Goal: Information Seeking & Learning: Compare options

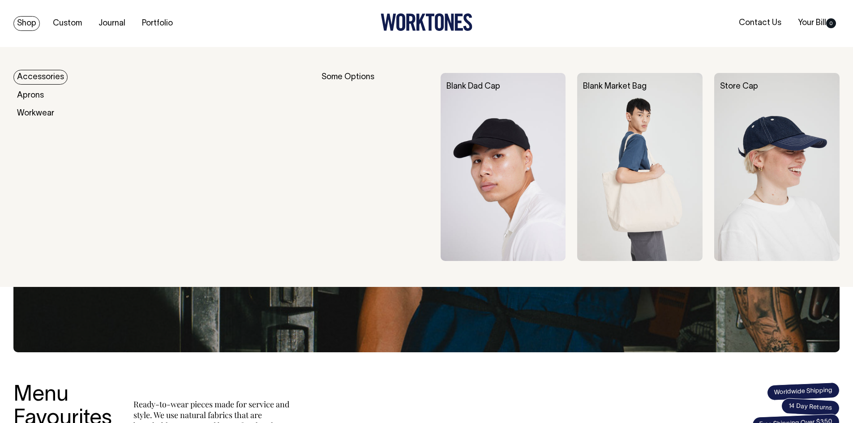
click at [40, 78] on link "Accessories" at bounding box center [40, 77] width 54 height 15
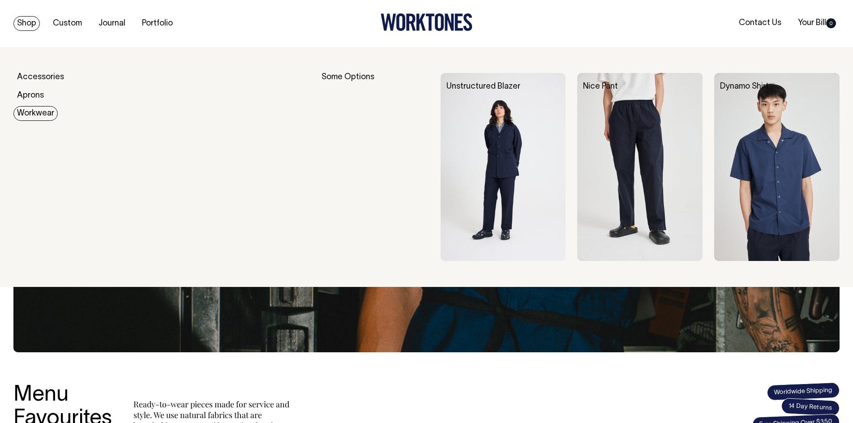
click at [29, 113] on link "Workwear" at bounding box center [35, 113] width 44 height 15
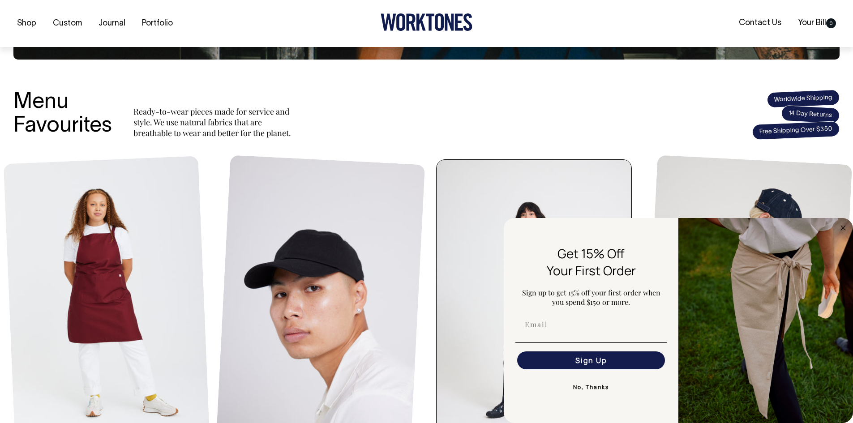
scroll to position [303, 0]
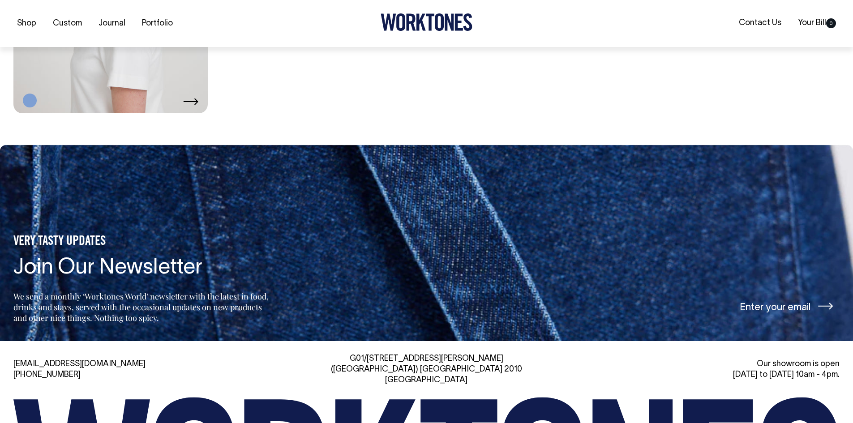
scroll to position [1380, 0]
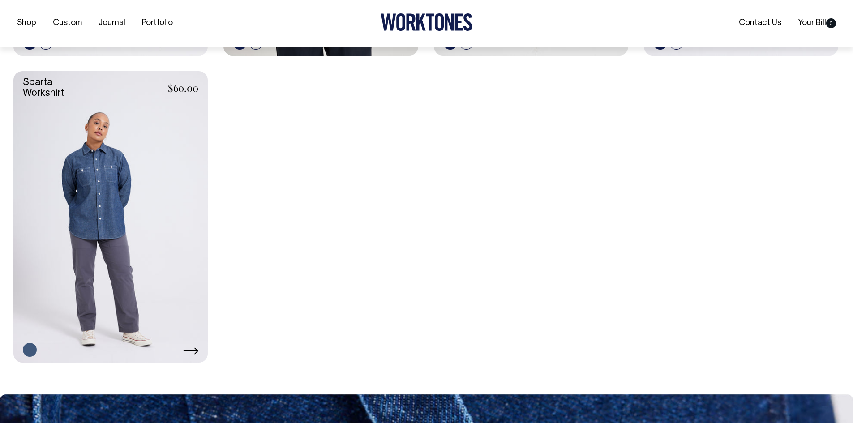
scroll to position [537, 0]
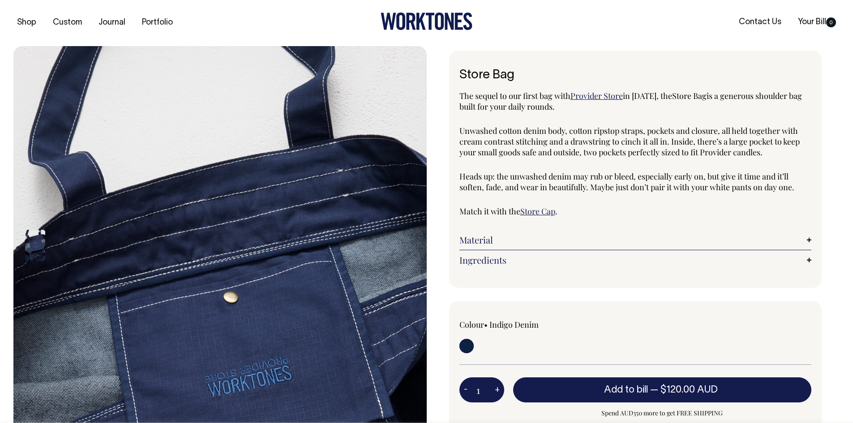
scroll to position [0, 0]
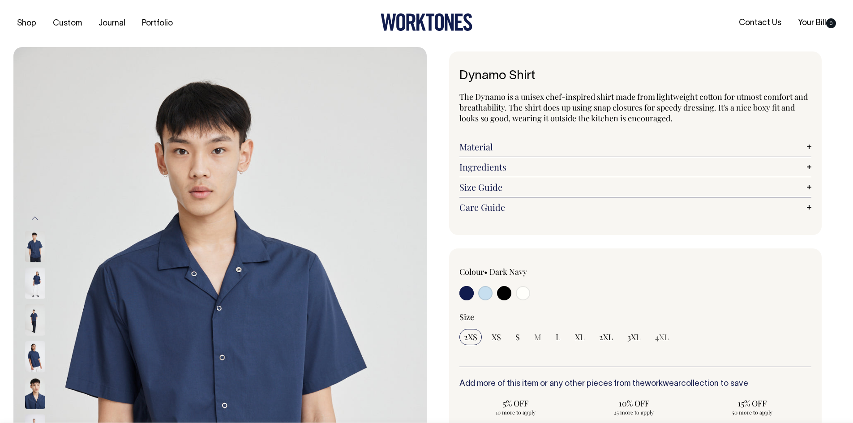
click at [509, 294] on input "radio" at bounding box center [504, 293] width 14 height 14
radio input "true"
select select "Black"
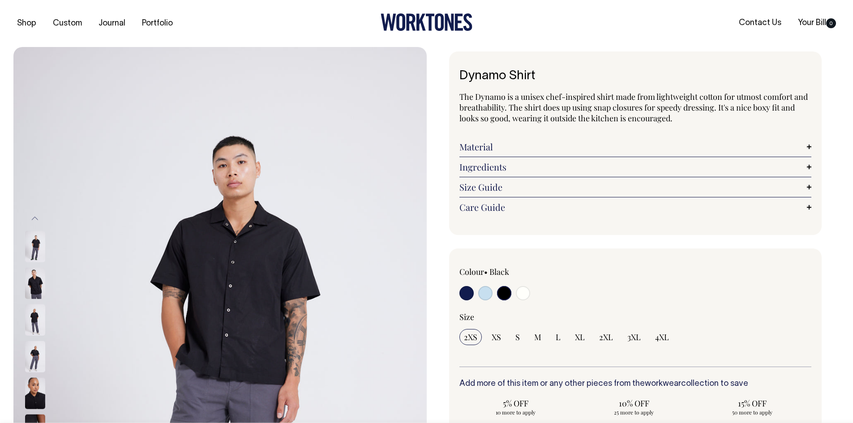
click at [648, 340] on div "2XS XS S M L XL 2XL 3XL 4XL" at bounding box center [636, 337] width 352 height 16
click at [629, 335] on span "3XL" at bounding box center [633, 337] width 13 height 11
click at [629, 335] on input "3XL" at bounding box center [634, 337] width 22 height 16
radio input "true"
select select "3XL"
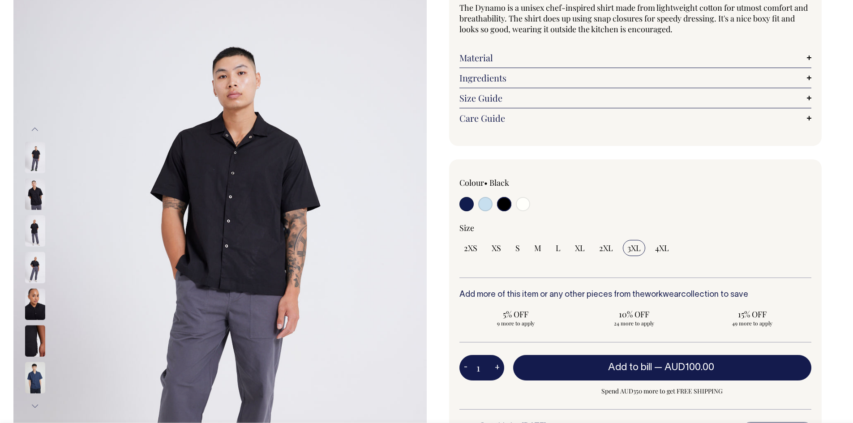
click at [521, 206] on input "radio" at bounding box center [523, 204] width 14 height 14
radio input "true"
select select "Off-White"
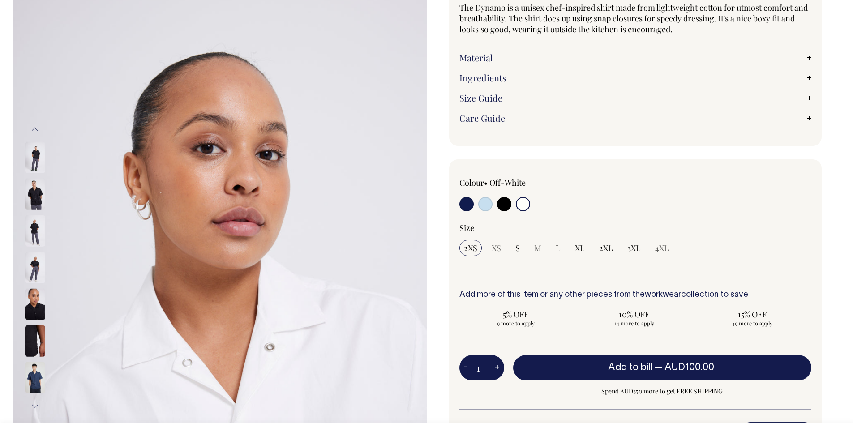
scroll to position [90, 0]
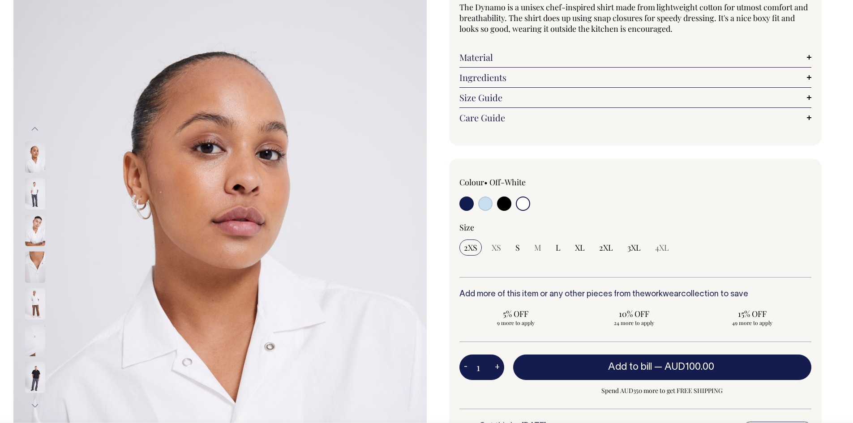
click at [477, 209] on div at bounding box center [530, 205] width 141 height 17
click at [479, 206] on input "radio" at bounding box center [485, 204] width 14 height 14
radio input "true"
select select "True Blue"
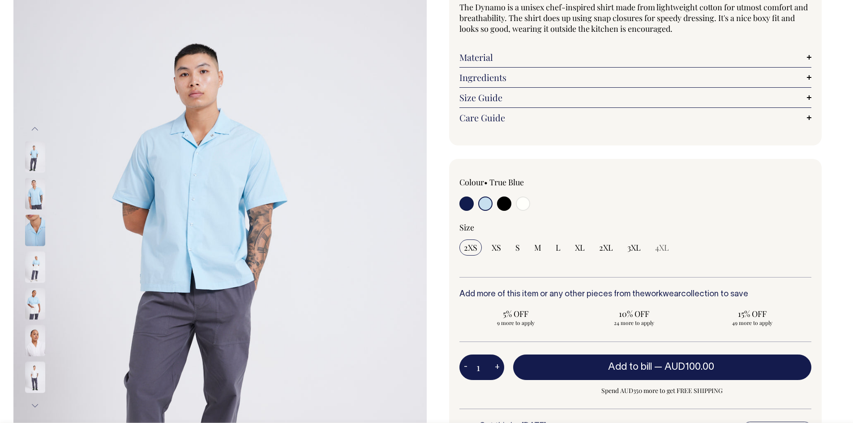
click at [463, 206] on input "radio" at bounding box center [467, 204] width 14 height 14
radio input "true"
select select "Dark Navy"
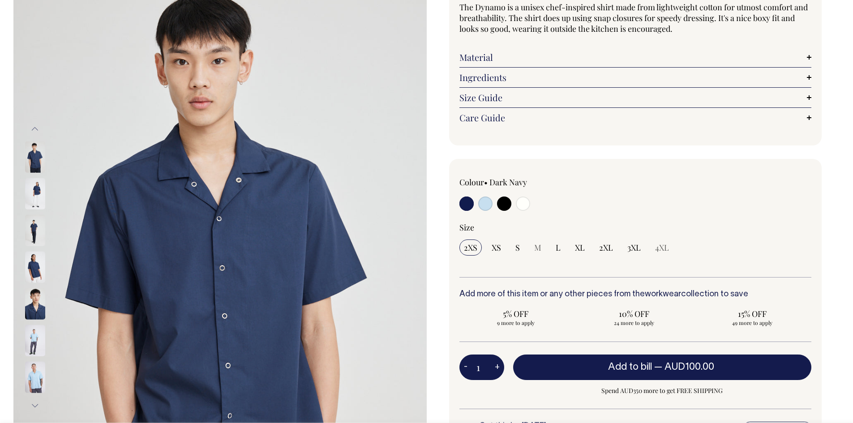
click at [501, 208] on input "radio" at bounding box center [504, 204] width 14 height 14
radio input "true"
select select "Black"
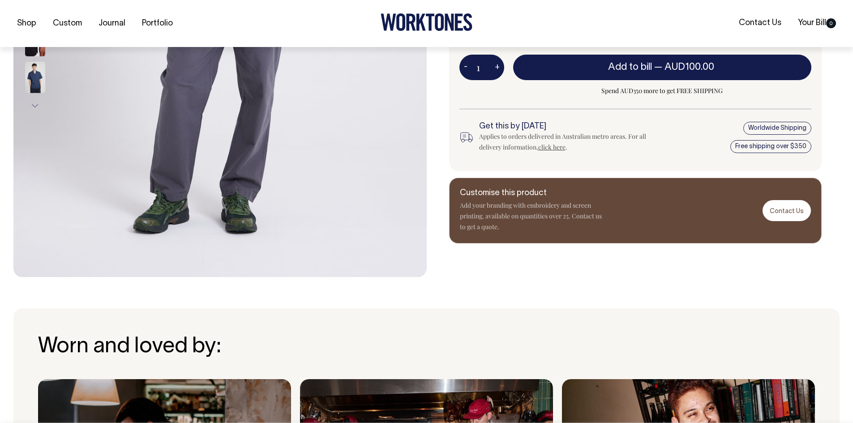
scroll to position [393, 0]
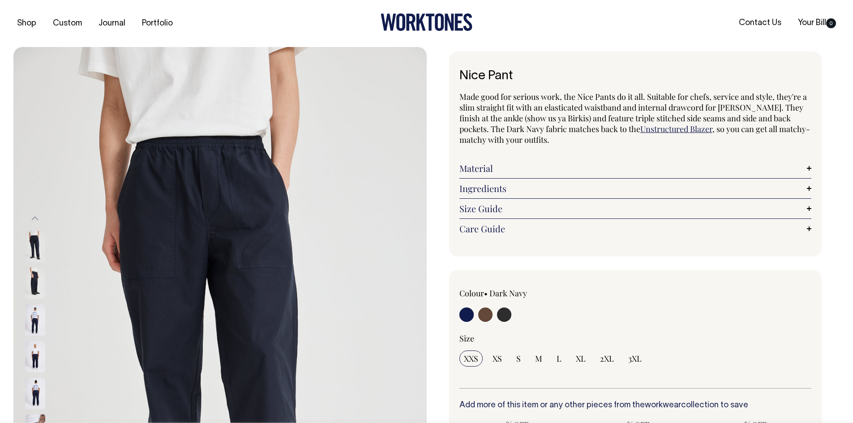
click at [500, 318] on input "radio" at bounding box center [504, 315] width 14 height 14
radio input "true"
select select "Charcoal"
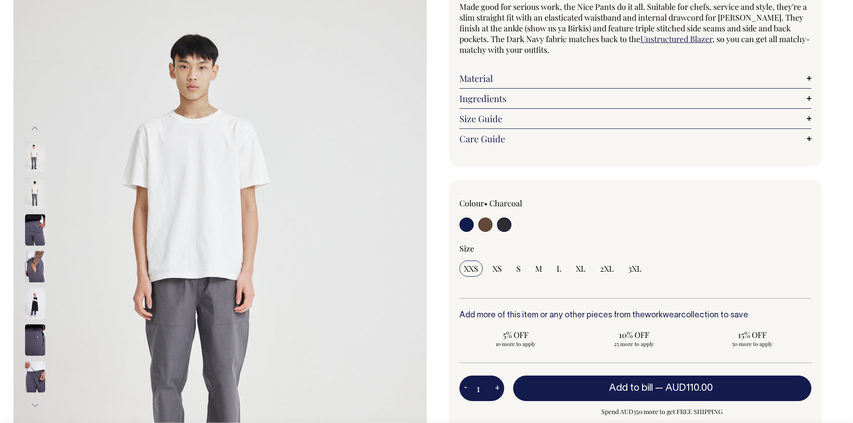
click at [484, 223] on input "radio" at bounding box center [485, 225] width 14 height 14
radio input "true"
radio input "false"
radio input "true"
select select "Chocolate"
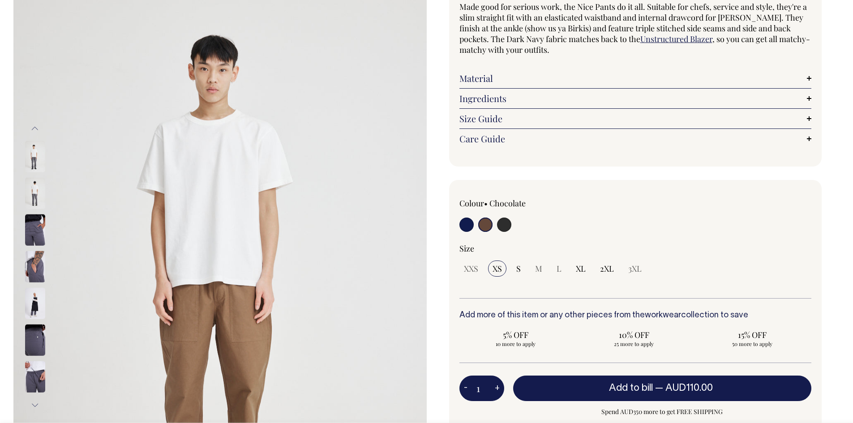
scroll to position [90, 0]
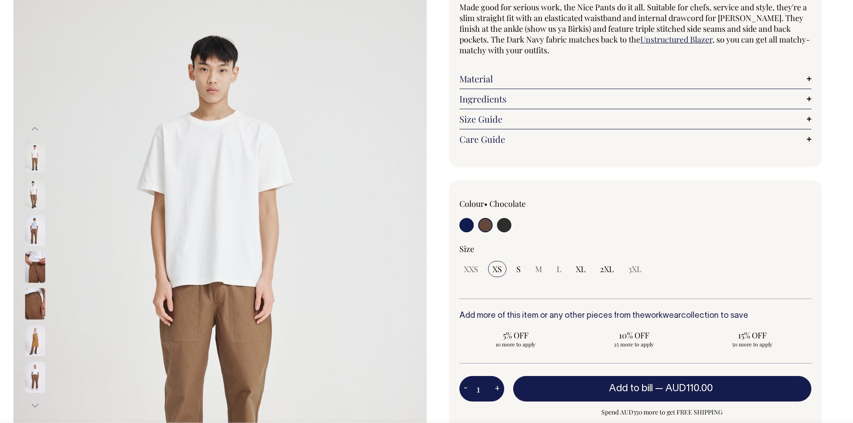
click at [503, 228] on input "radio" at bounding box center [504, 225] width 14 height 14
radio input "true"
select select "Charcoal"
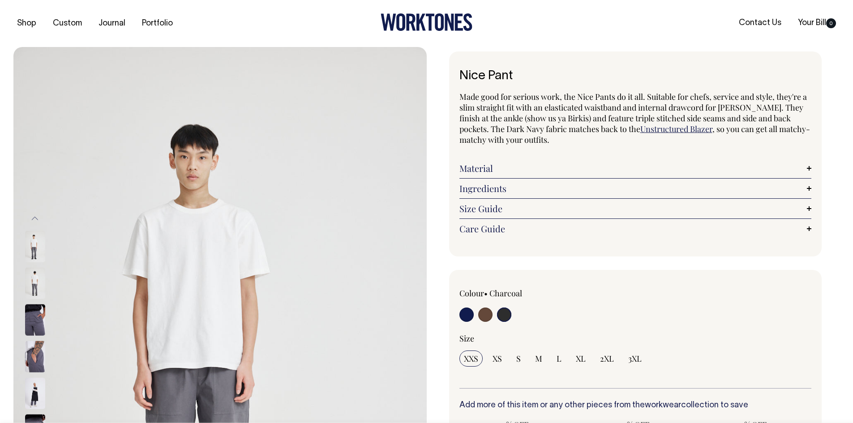
click at [442, 93] on div "Nice Pant Made good for serious work, the Nice Pants do it all. Suitable for ch…" at bounding box center [633, 353] width 413 height 603
